Goal: Find specific page/section: Find specific page/section

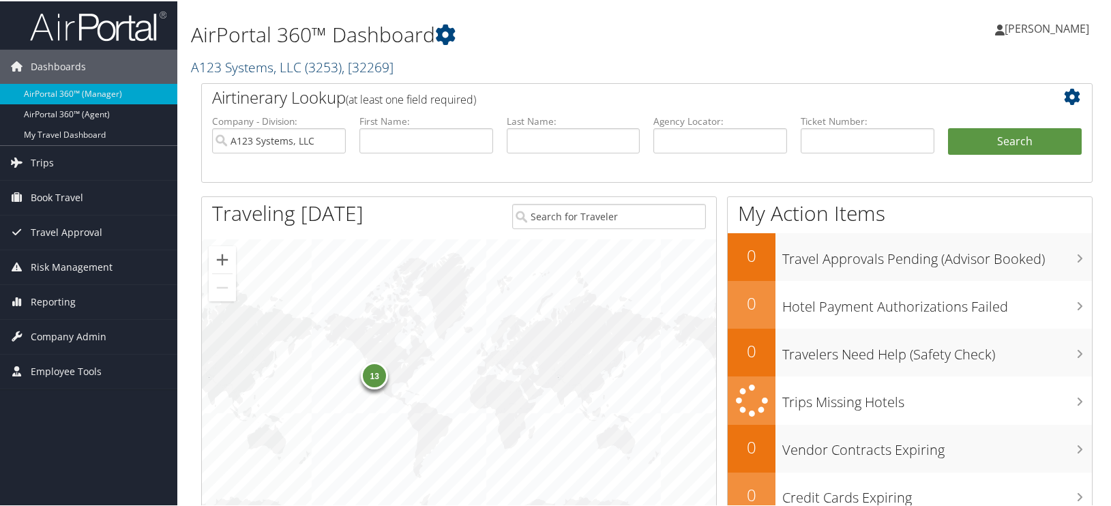
click at [256, 70] on link "A123 Systems, LLC ( 3253 ) , [ 32269 ]" at bounding box center [292, 66] width 203 height 18
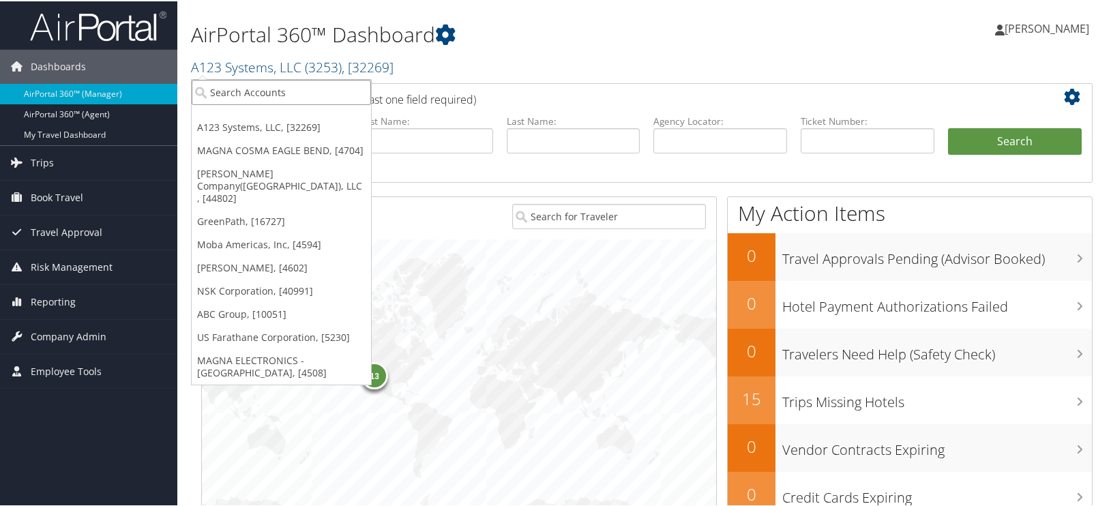
click at [224, 96] on input "search" at bounding box center [281, 90] width 179 height 25
type input "1040"
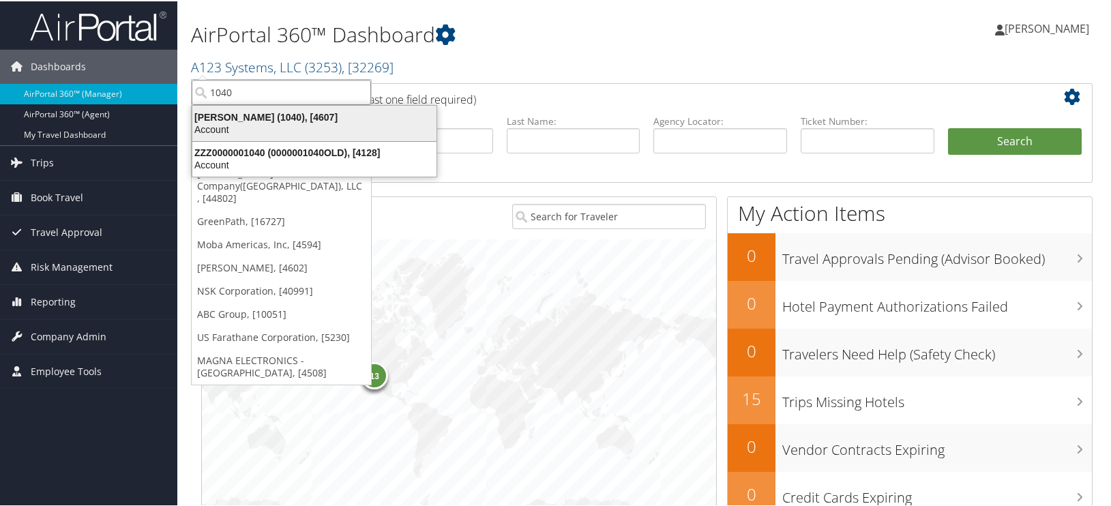
click at [218, 117] on div "Kahn (1040), [4607]" at bounding box center [314, 116] width 261 height 12
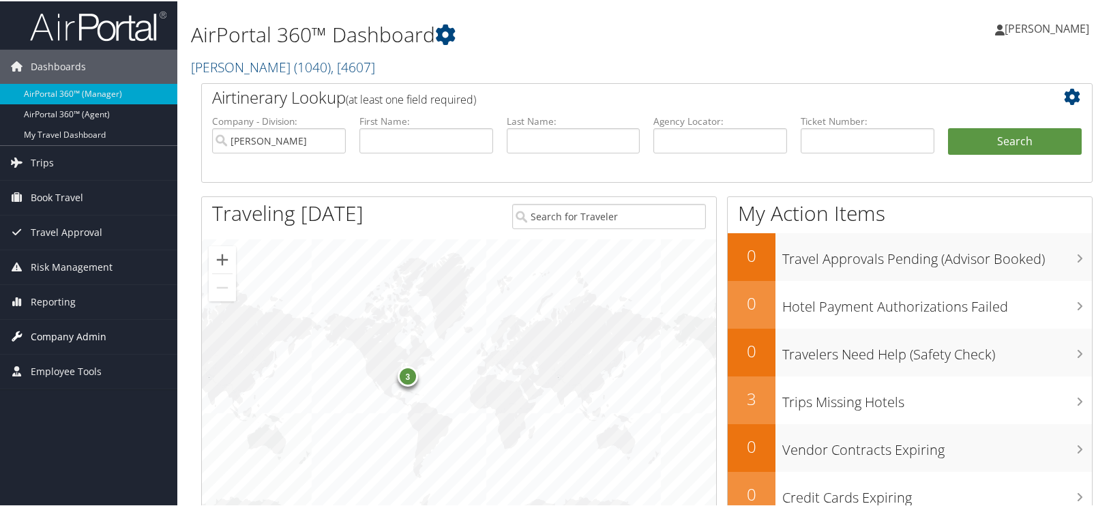
click at [39, 336] on span "Company Admin" at bounding box center [69, 336] width 76 height 34
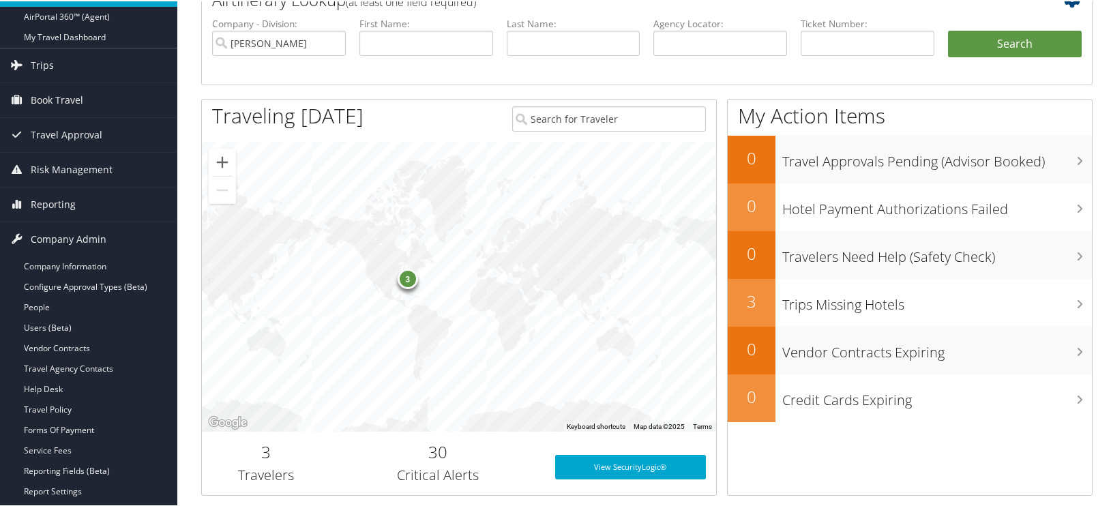
scroll to position [341, 0]
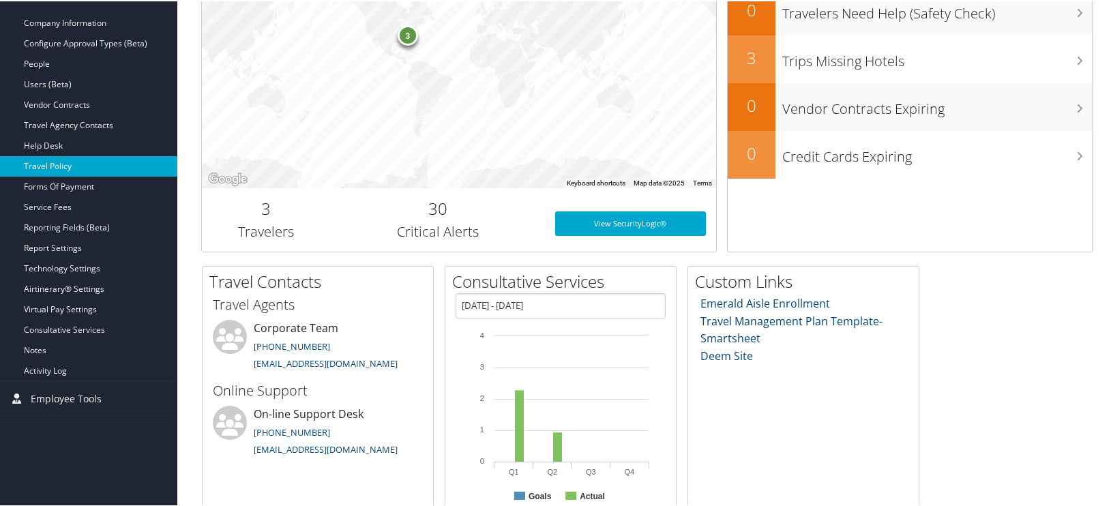
click at [56, 166] on link "Travel Policy" at bounding box center [88, 165] width 177 height 20
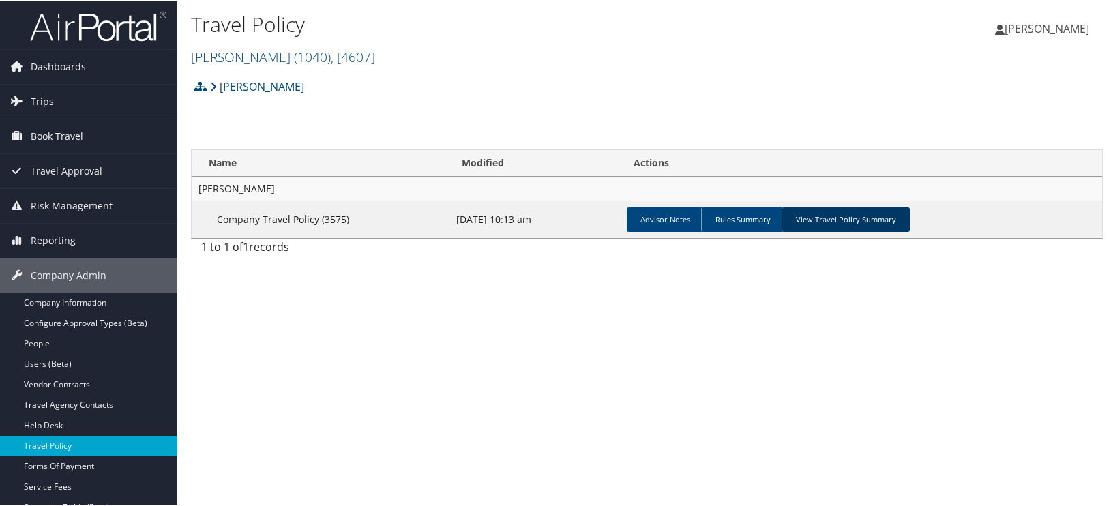
click at [832, 220] on link "View Travel Policy Summary" at bounding box center [846, 218] width 128 height 25
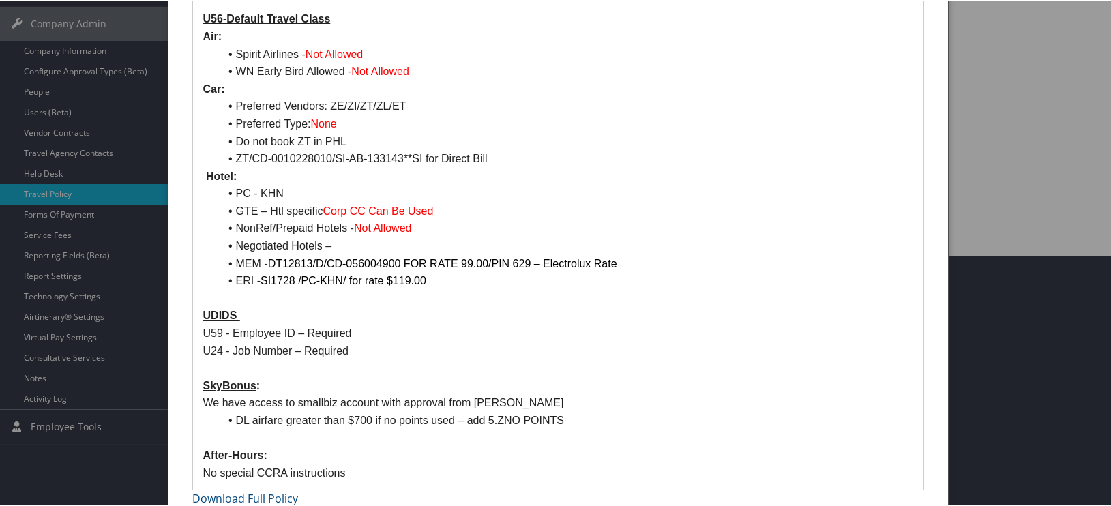
scroll to position [265, 0]
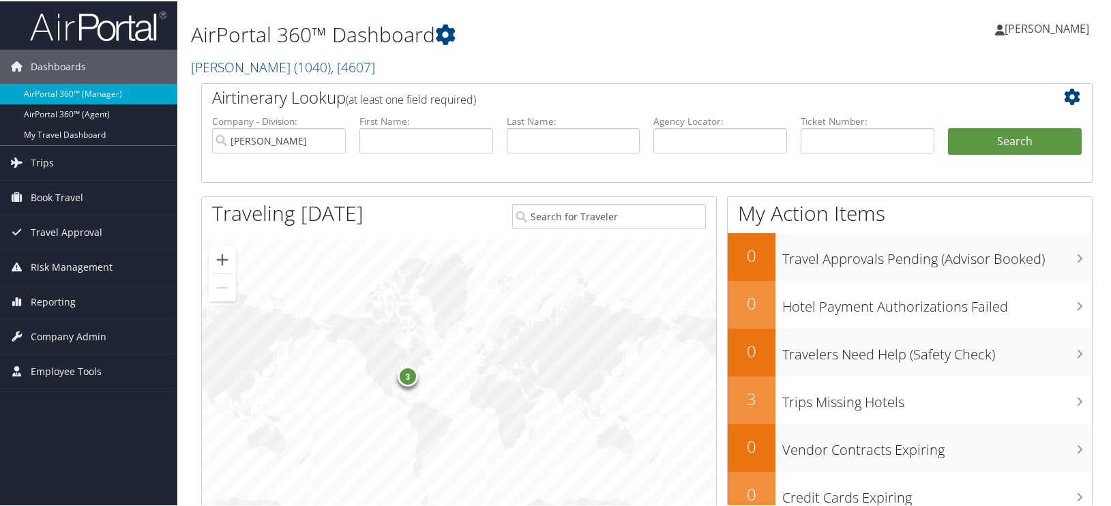
drag, startPoint x: 215, startPoint y: 50, endPoint x: 209, endPoint y: 80, distance: 30.6
click at [209, 76] on div "AirPortal 360™ Dashboard Kahn ( 1040 ) , [ 4607 ] A123 Systems, LLC MAGNA COSMA…" at bounding box center [495, 44] width 608 height 75
click at [210, 64] on link "Kahn ( 1040 ) , [ 4607 ]" at bounding box center [283, 66] width 184 height 18
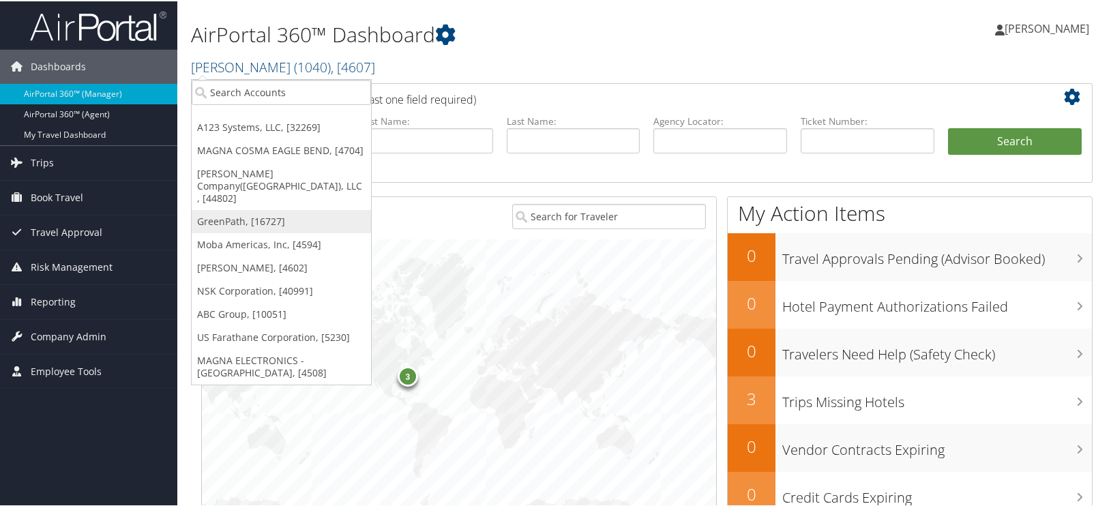
click at [218, 209] on link "GreenPath, [16727]" at bounding box center [281, 220] width 179 height 23
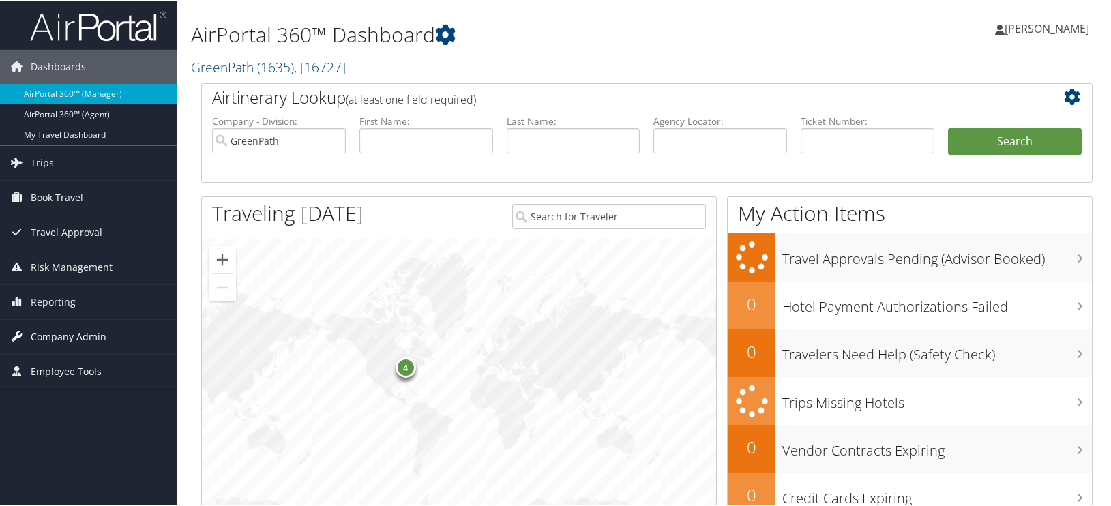
click at [83, 331] on span "Company Admin" at bounding box center [69, 336] width 76 height 34
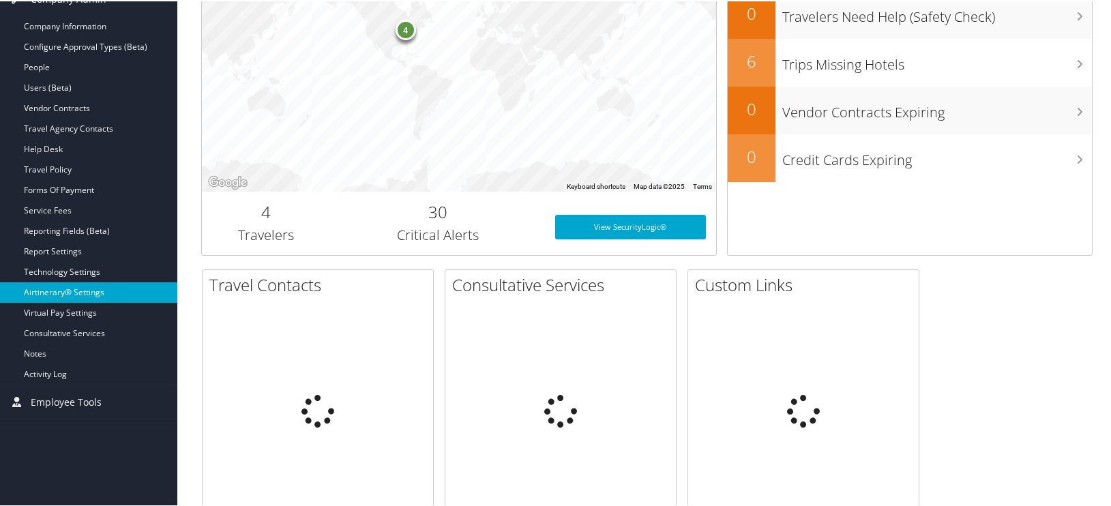
scroll to position [341, 0]
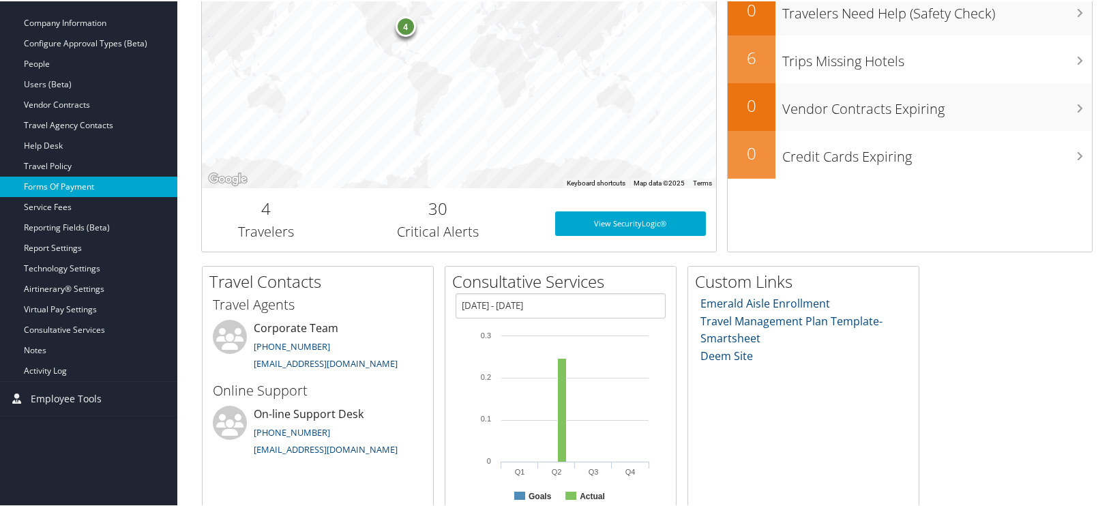
click at [83, 177] on link "Forms Of Payment" at bounding box center [88, 185] width 177 height 20
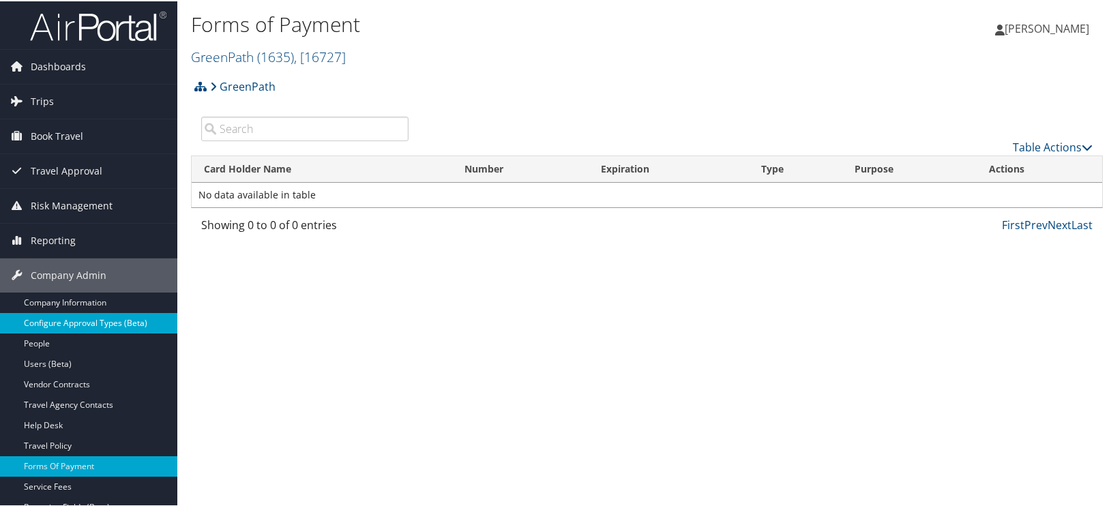
scroll to position [189, 0]
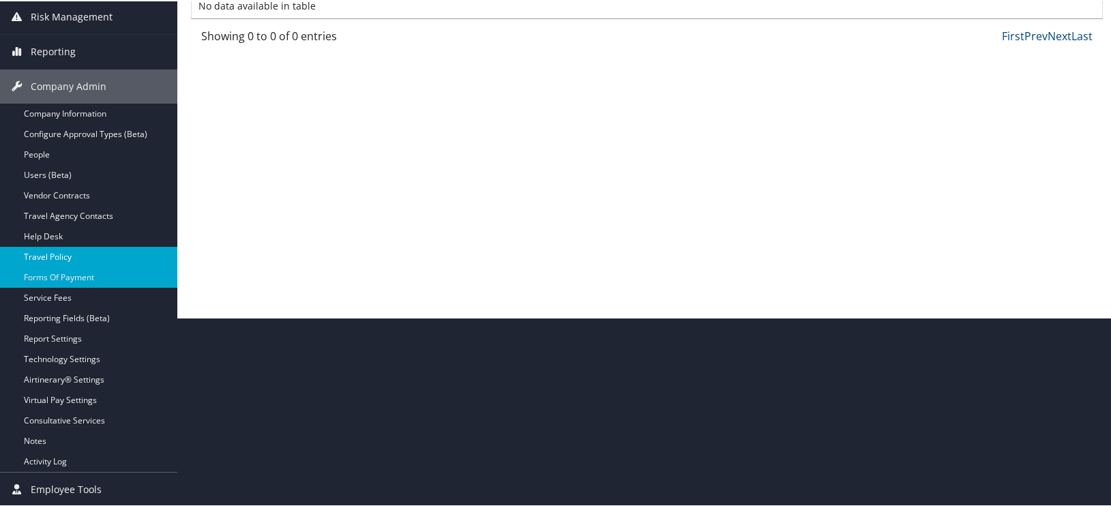
click at [61, 255] on link "Travel Policy" at bounding box center [88, 256] width 177 height 20
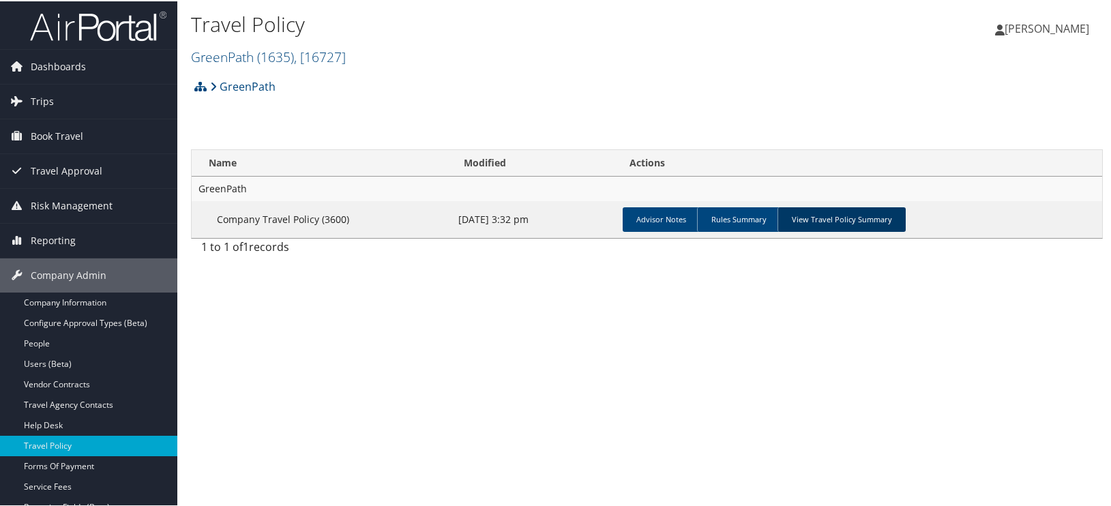
click at [780, 219] on link "View Travel Policy Summary" at bounding box center [842, 218] width 128 height 25
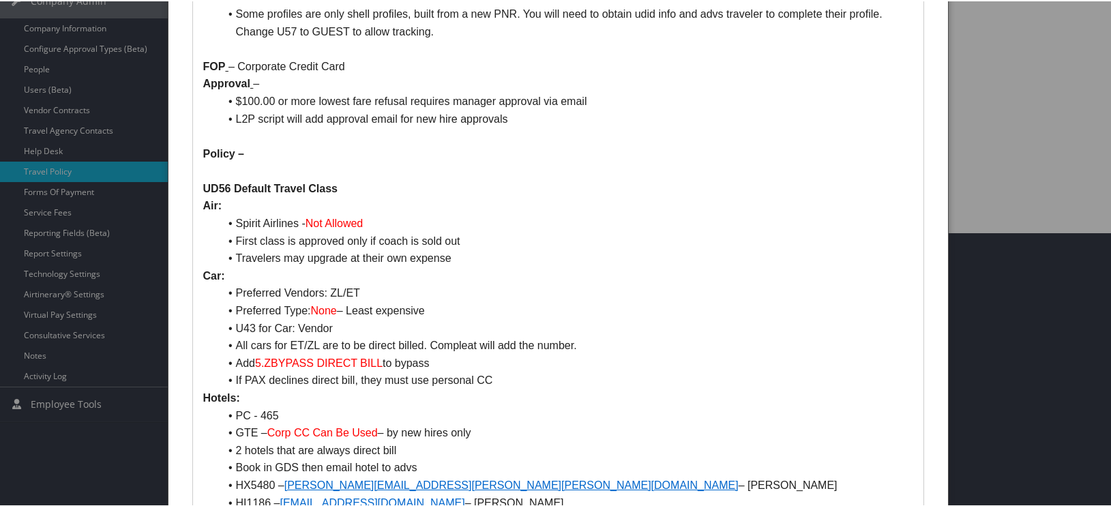
scroll to position [273, 0]
